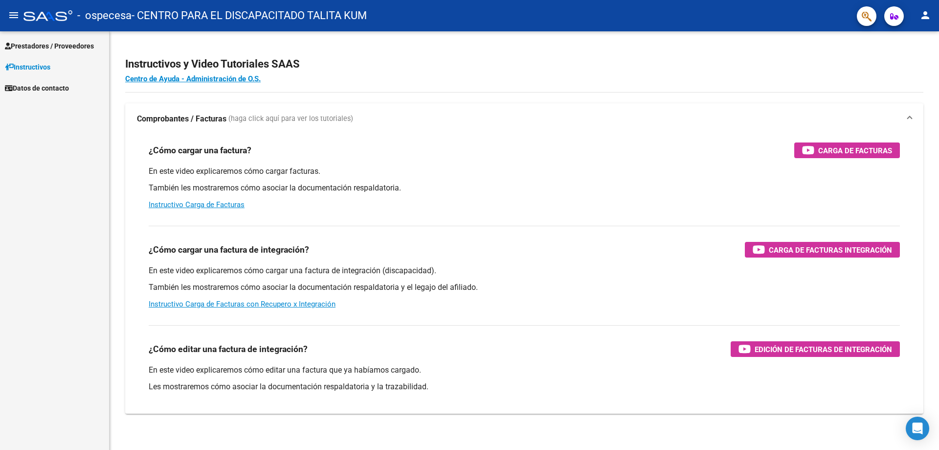
click at [42, 44] on span "Prestadores / Proveedores" at bounding box center [49, 46] width 89 height 11
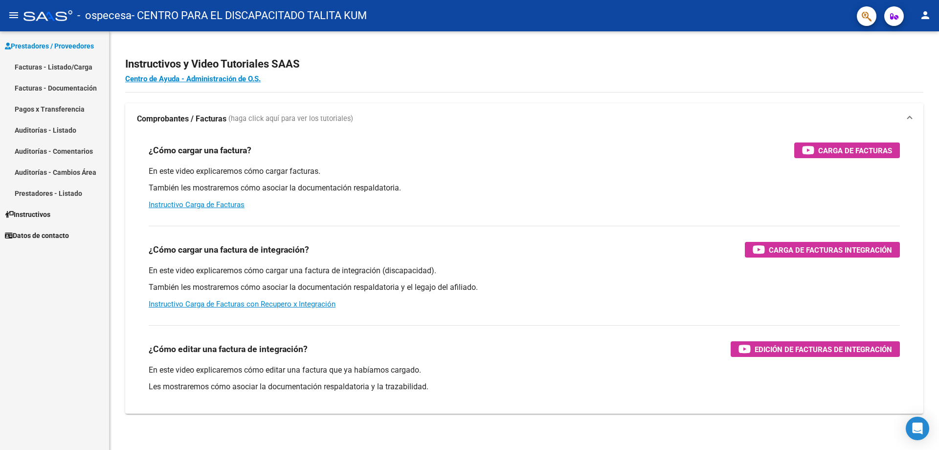
click at [84, 67] on link "Facturas - Listado/Carga" at bounding box center [54, 66] width 109 height 21
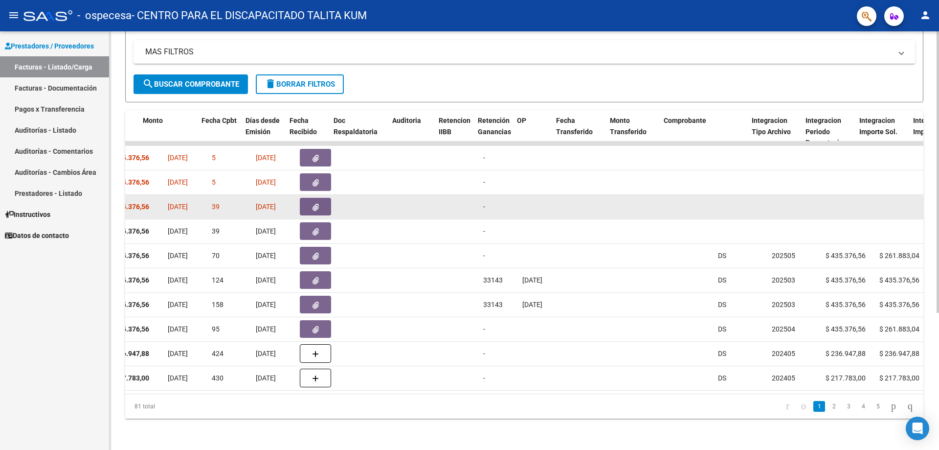
scroll to position [0, 431]
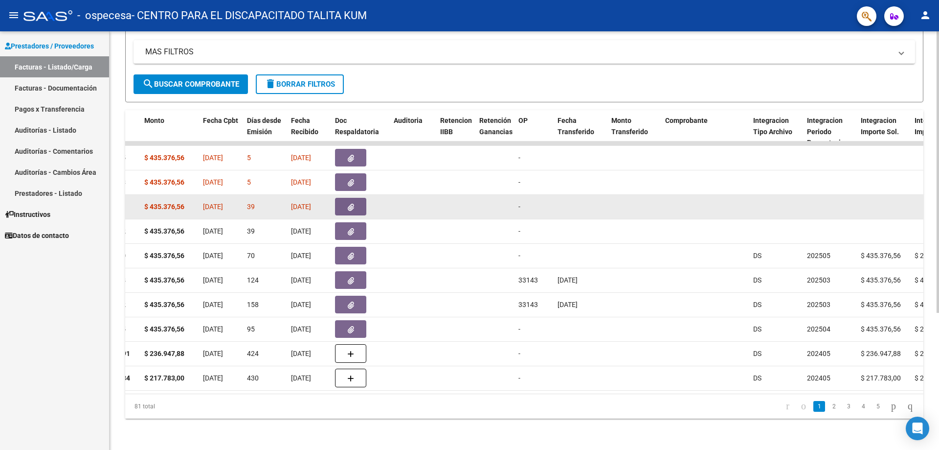
click at [362, 198] on button "button" at bounding box center [350, 207] width 31 height 18
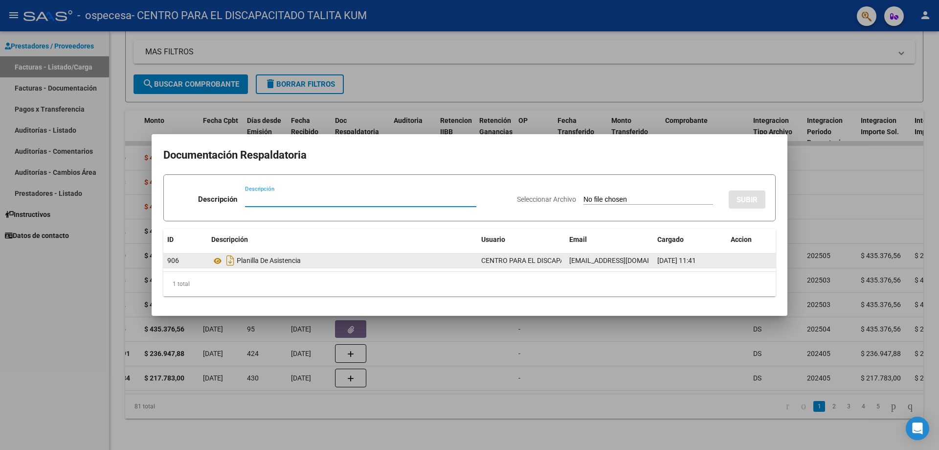
click at [291, 262] on div "Planilla De Asistencia" at bounding box center [342, 260] width 262 height 16
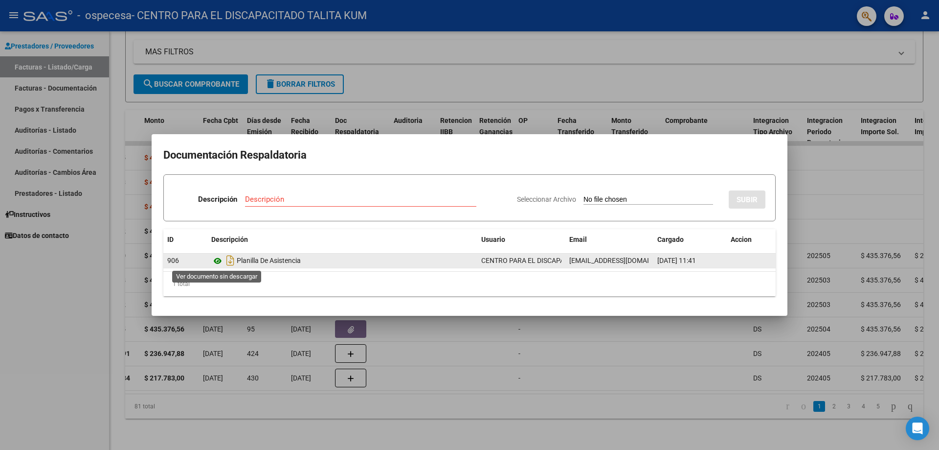
click at [218, 264] on icon at bounding box center [217, 261] width 13 height 12
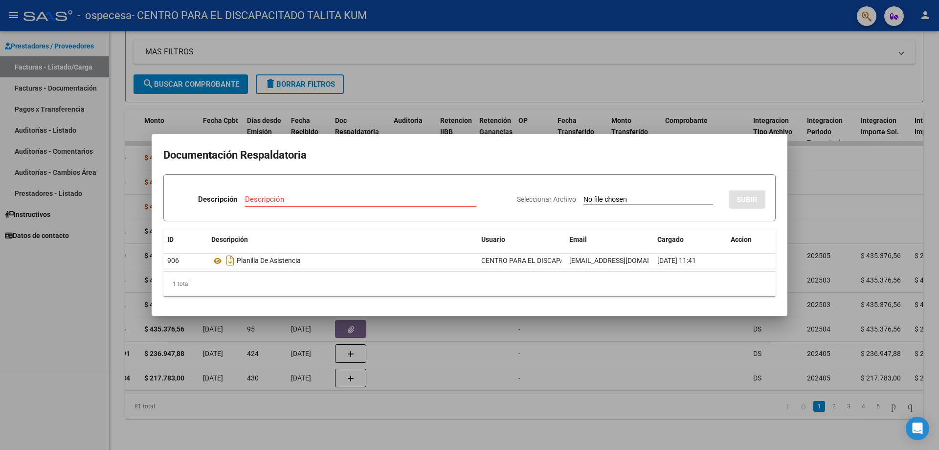
click at [468, 99] on div at bounding box center [469, 225] width 939 height 450
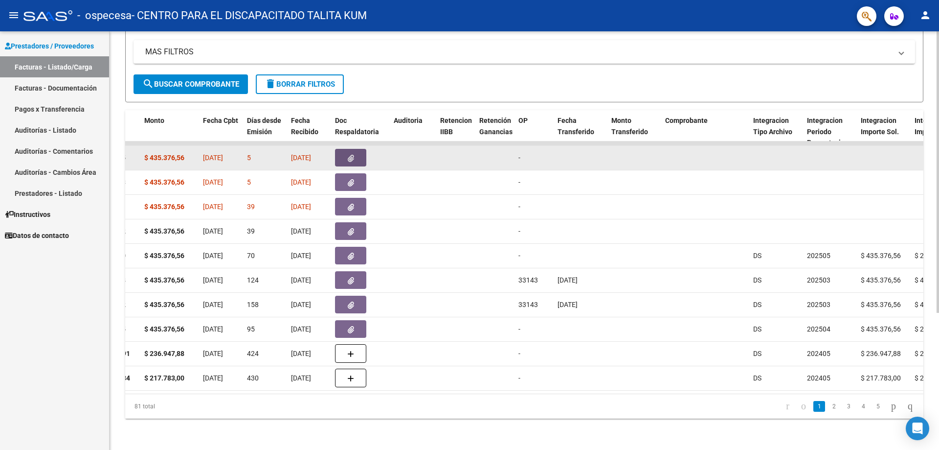
click at [355, 149] on button "button" at bounding box center [350, 158] width 31 height 18
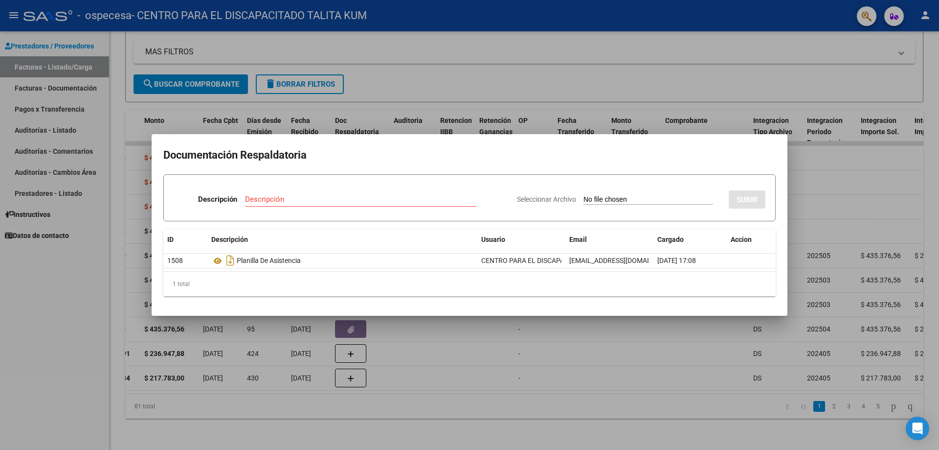
click at [328, 84] on div at bounding box center [469, 225] width 939 height 450
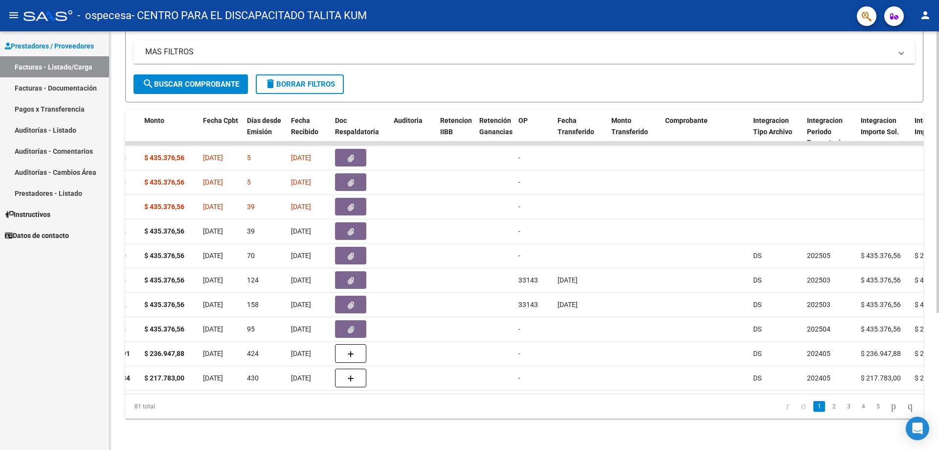
click at [468, 394] on div "81 total 1 2 3 4 5" at bounding box center [524, 406] width 798 height 24
click at [468, 393] on div "ID CAE Facturado x Orden De Area Razón Social CPBT Monto Fecha Cpbt [PERSON_NAM…" at bounding box center [524, 264] width 798 height 308
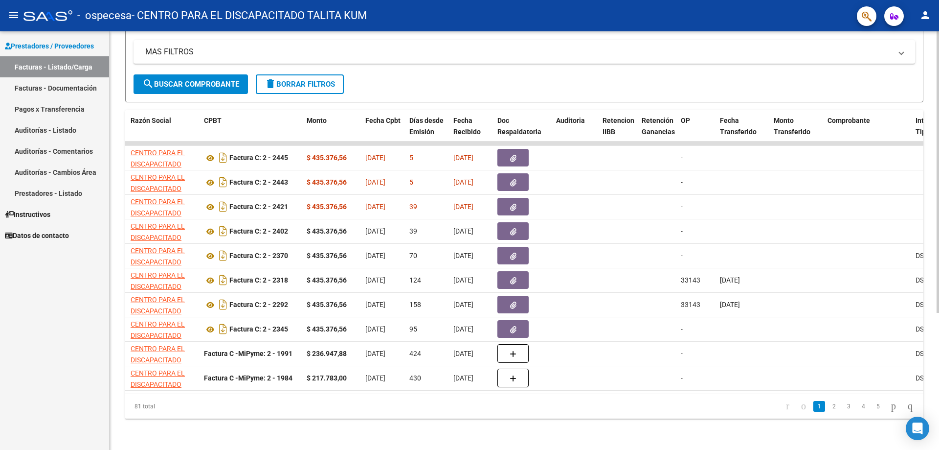
scroll to position [0, 226]
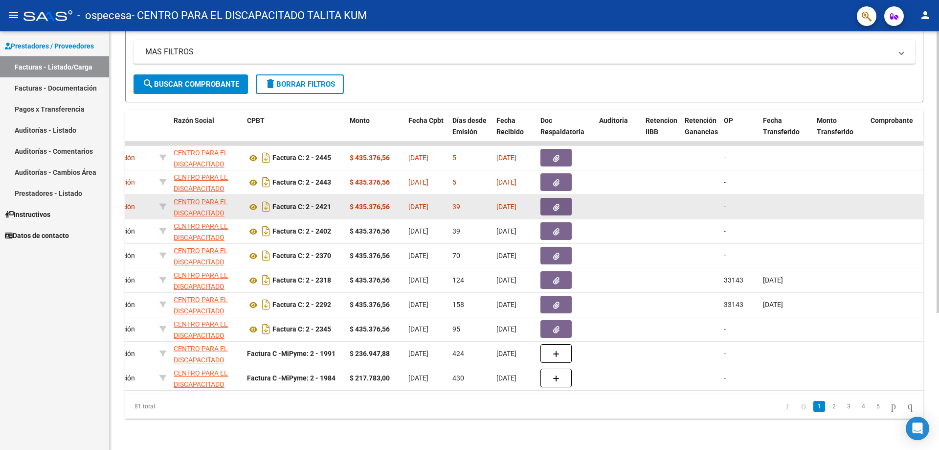
drag, startPoint x: 322, startPoint y: 198, endPoint x: 337, endPoint y: 199, distance: 14.7
click at [337, 199] on div "Factura C: 2 - 2421" at bounding box center [294, 207] width 95 height 16
click at [252, 202] on icon at bounding box center [253, 207] width 13 height 12
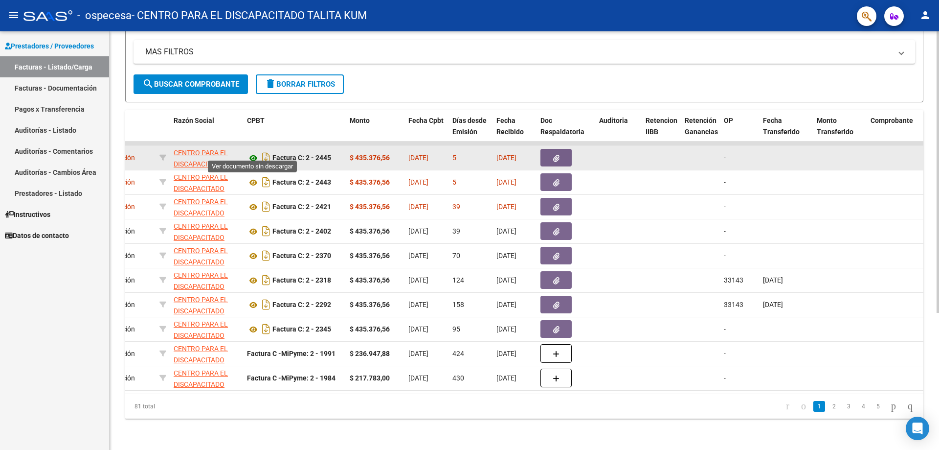
click at [252, 152] on icon at bounding box center [253, 158] width 13 height 12
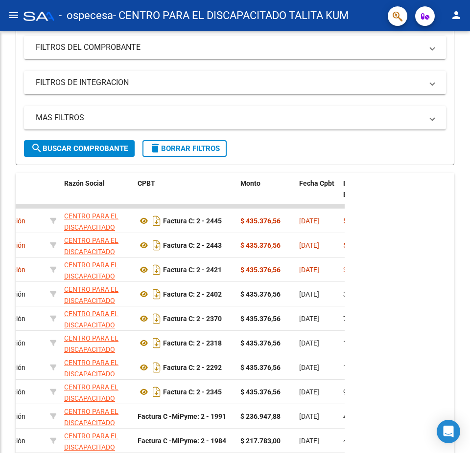
scroll to position [141, 0]
